Goal: Transaction & Acquisition: Purchase product/service

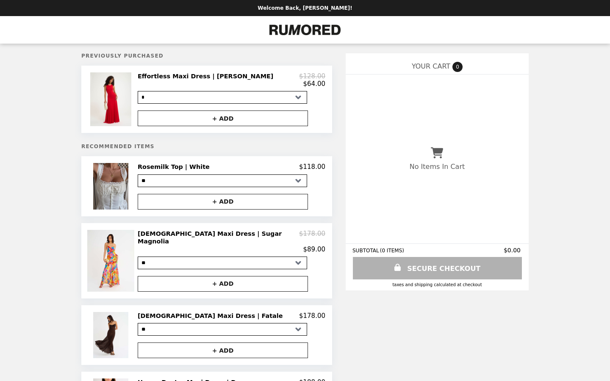
select select "*"
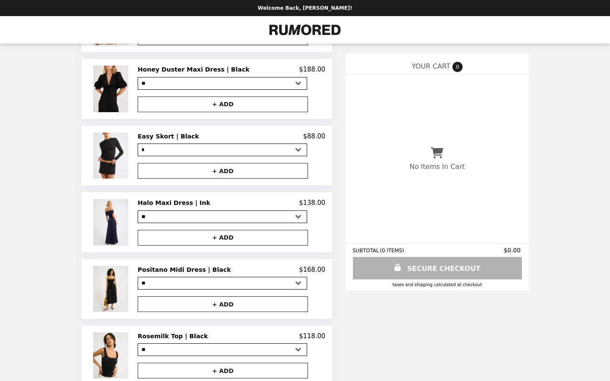
scroll to position [383, 0]
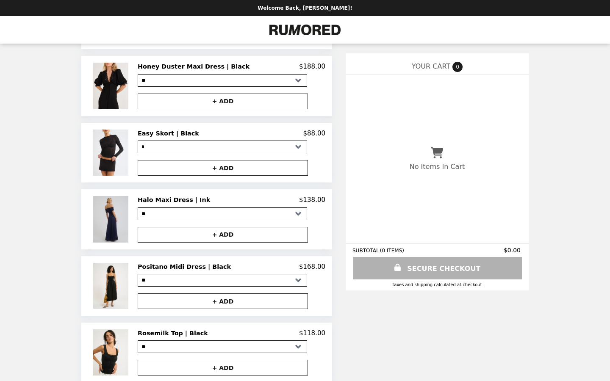
click at [131, 202] on img at bounding box center [111, 219] width 37 height 46
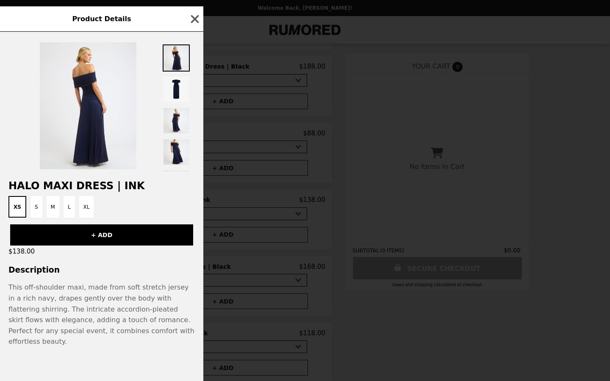
click at [169, 116] on div at bounding box center [176, 105] width 27 height 131
click at [177, 97] on img at bounding box center [176, 89] width 27 height 27
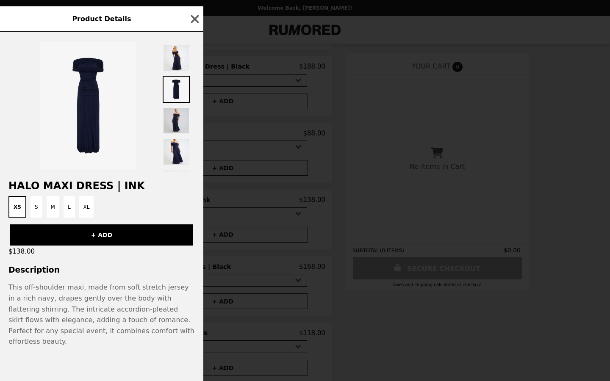
click at [177, 134] on img at bounding box center [176, 120] width 27 height 27
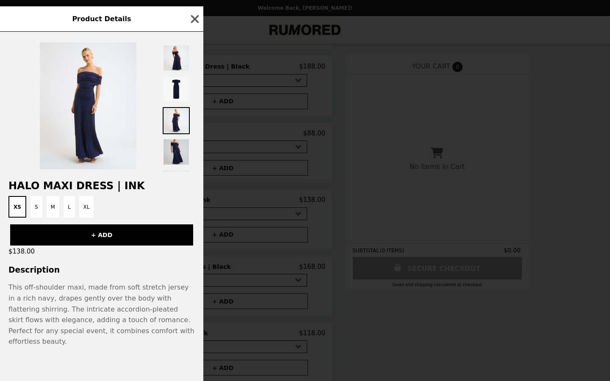
click at [175, 154] on img at bounding box center [176, 152] width 27 height 27
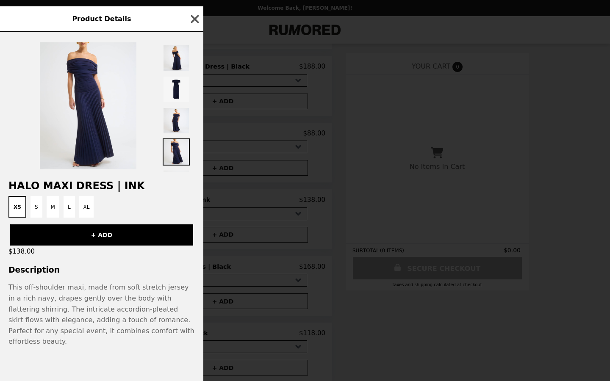
click at [194, 23] on icon "button" at bounding box center [195, 19] width 8 height 8
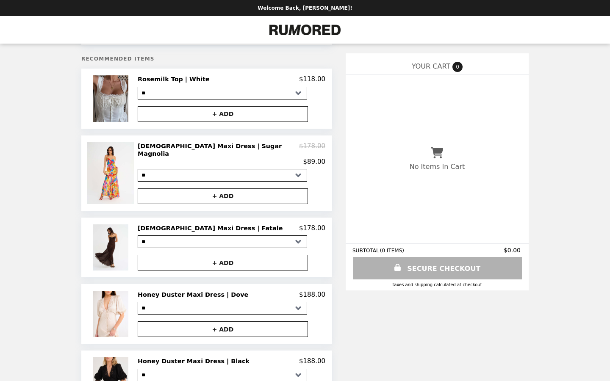
scroll to position [0, 0]
